Goal: Find contact information: Obtain details needed to contact an individual or organization

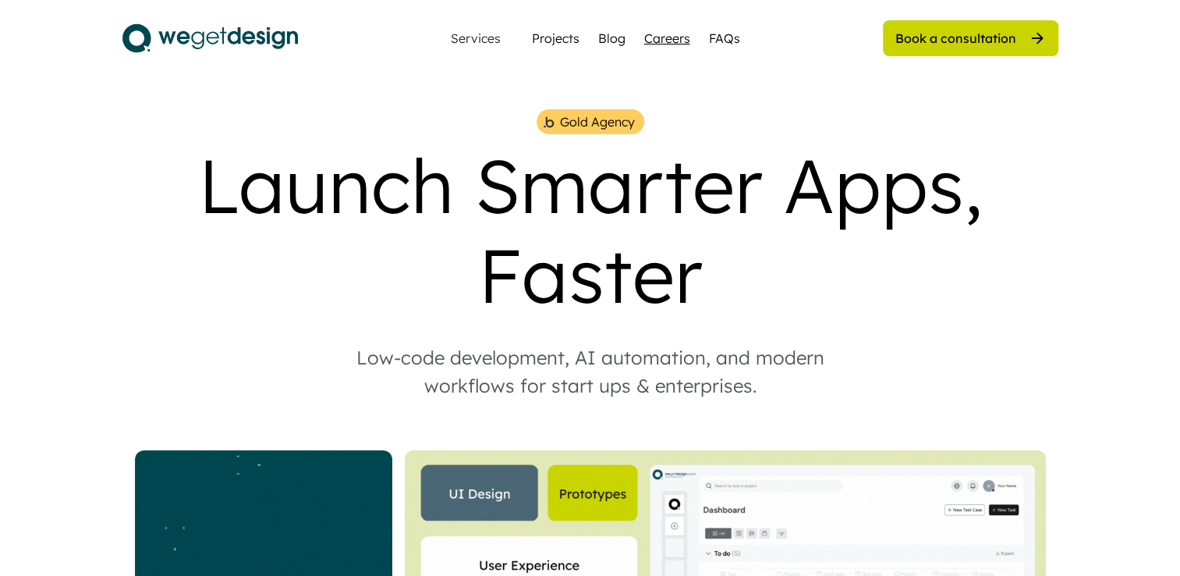
click at [673, 36] on div "Careers" at bounding box center [667, 38] width 46 height 19
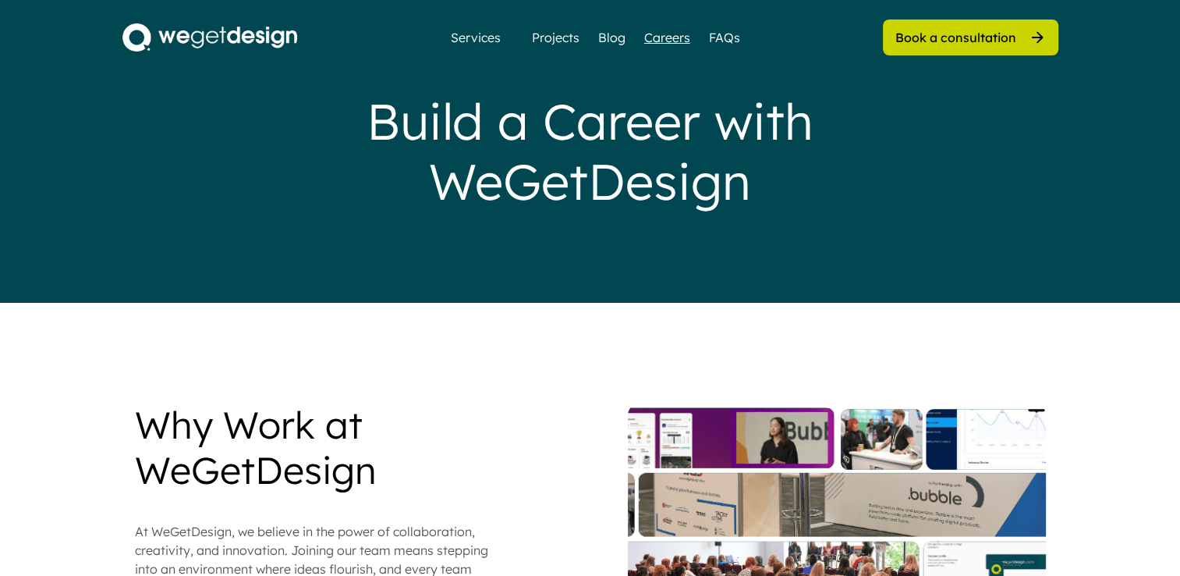
click at [665, 39] on div "Careers" at bounding box center [667, 37] width 46 height 19
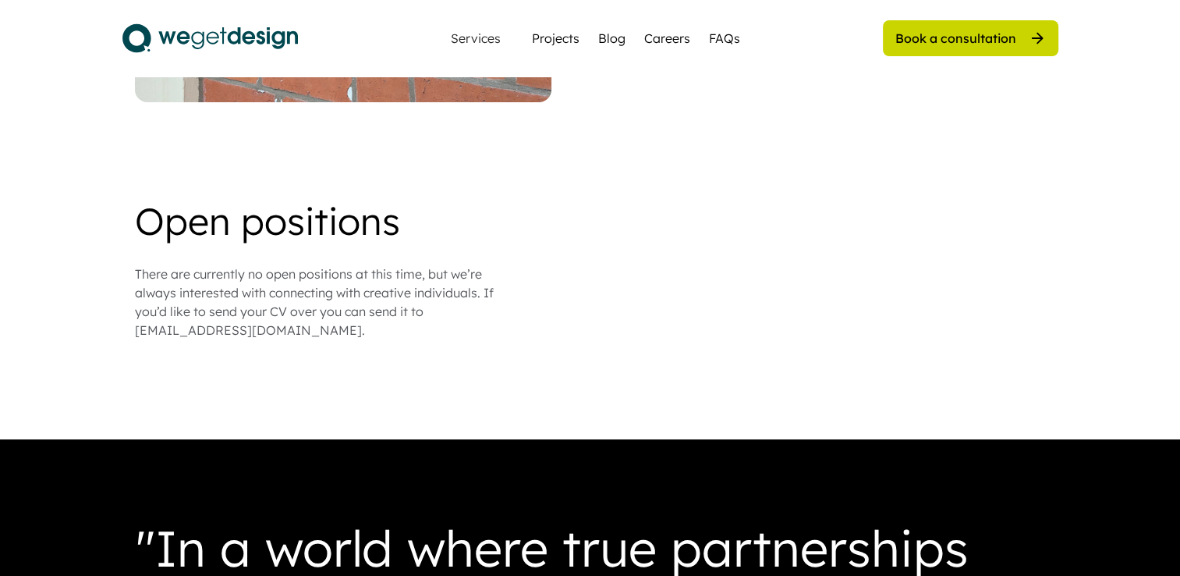
scroll to position [1326, 0]
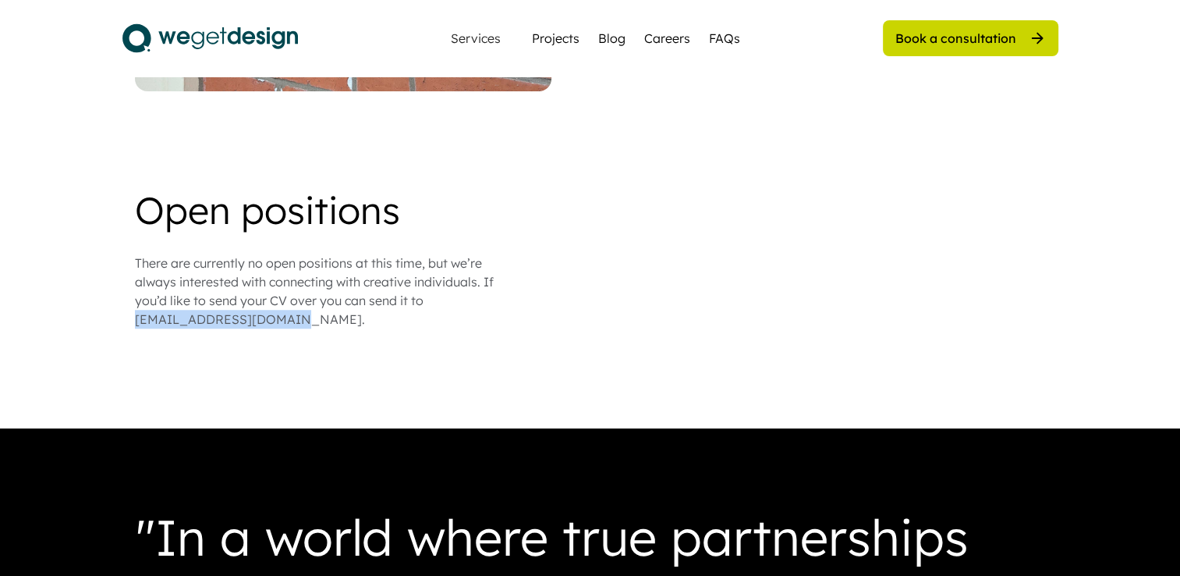
drag, startPoint x: 133, startPoint y: 300, endPoint x: 299, endPoint y: 297, distance: 165.4
drag, startPoint x: 299, startPoint y: 297, endPoint x: 204, endPoint y: 313, distance: 96.4
click at [137, 298] on div "There are currently no open positions at this time, but we’re always interested…" at bounding box center [330, 290] width 390 height 75
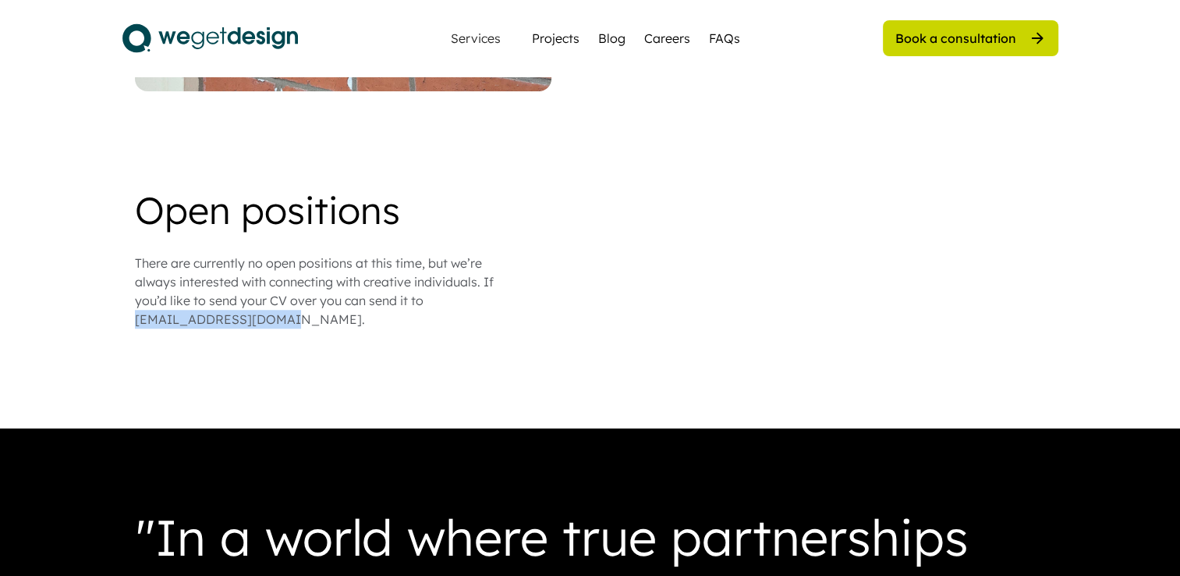
drag, startPoint x: 132, startPoint y: 300, endPoint x: 275, endPoint y: 297, distance: 143.5
copy div "[EMAIL_ADDRESS][DOMAIN_NAME]"
